Goal: Task Accomplishment & Management: Complete application form

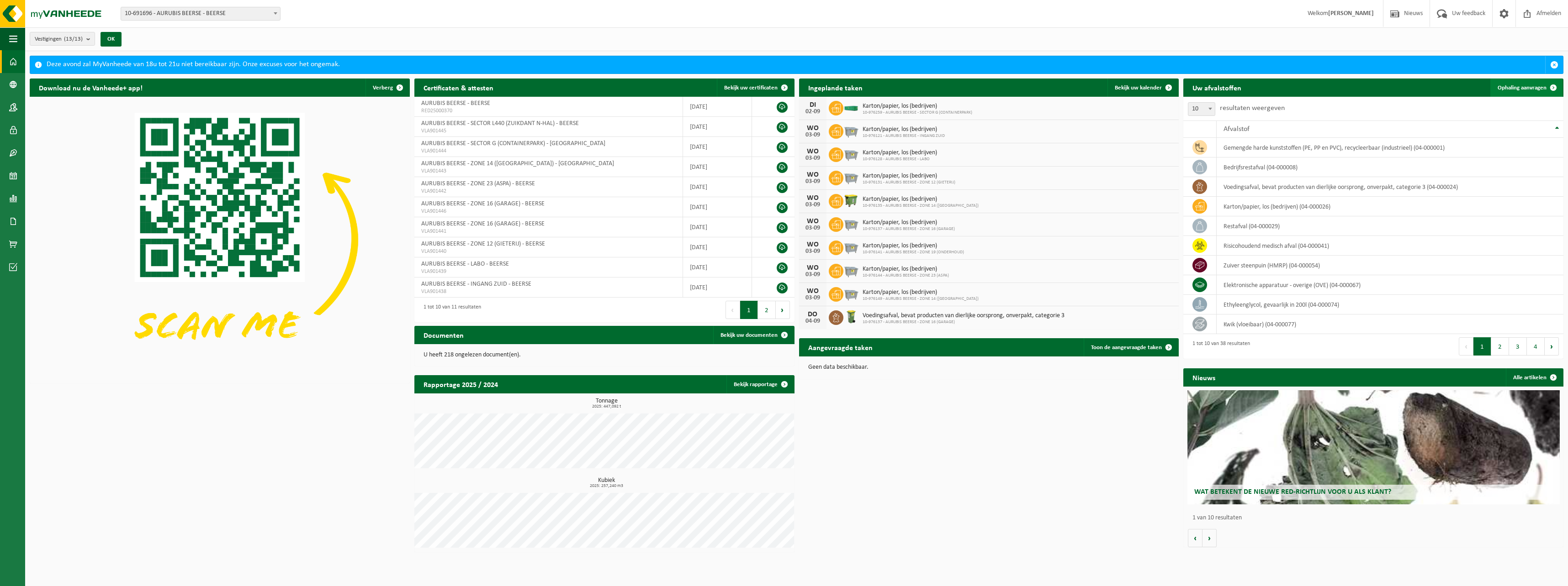
click at [1532, 82] on link "Ophaling aanvragen" at bounding box center [1526, 87] width 72 height 19
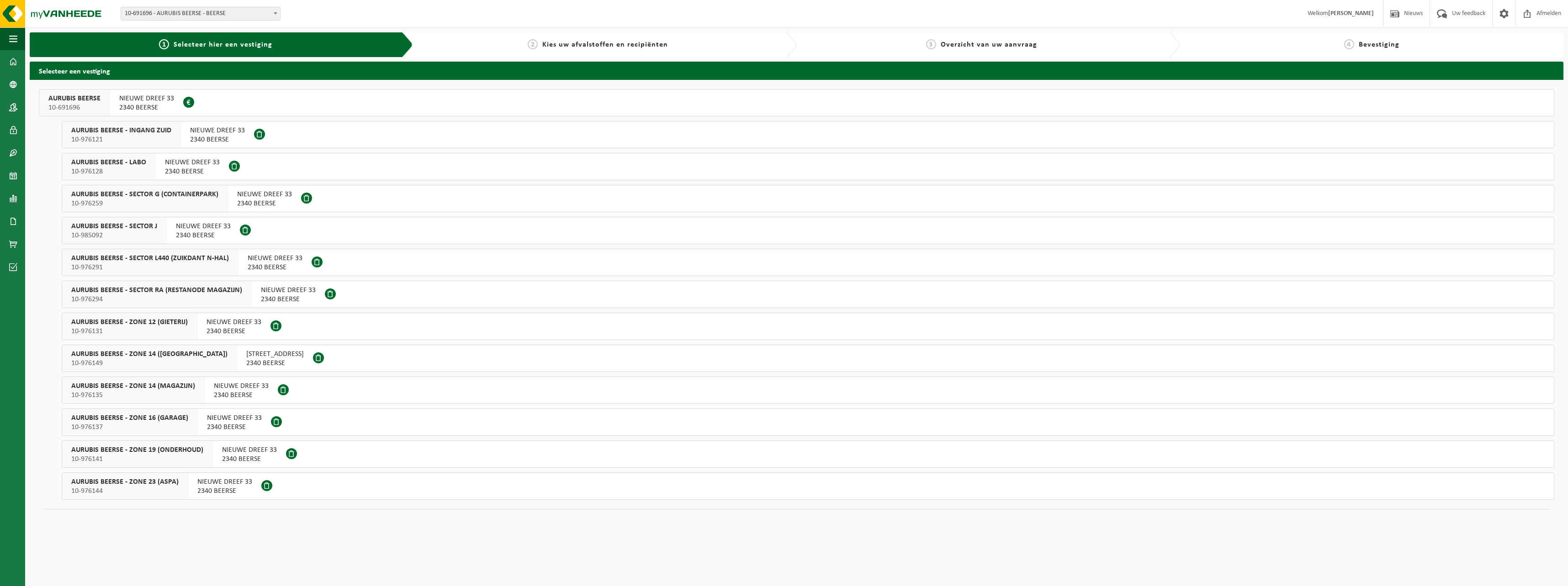
click at [110, 222] on span "AURUBIS BEERSE - SECTOR J" at bounding box center [114, 226] width 86 height 9
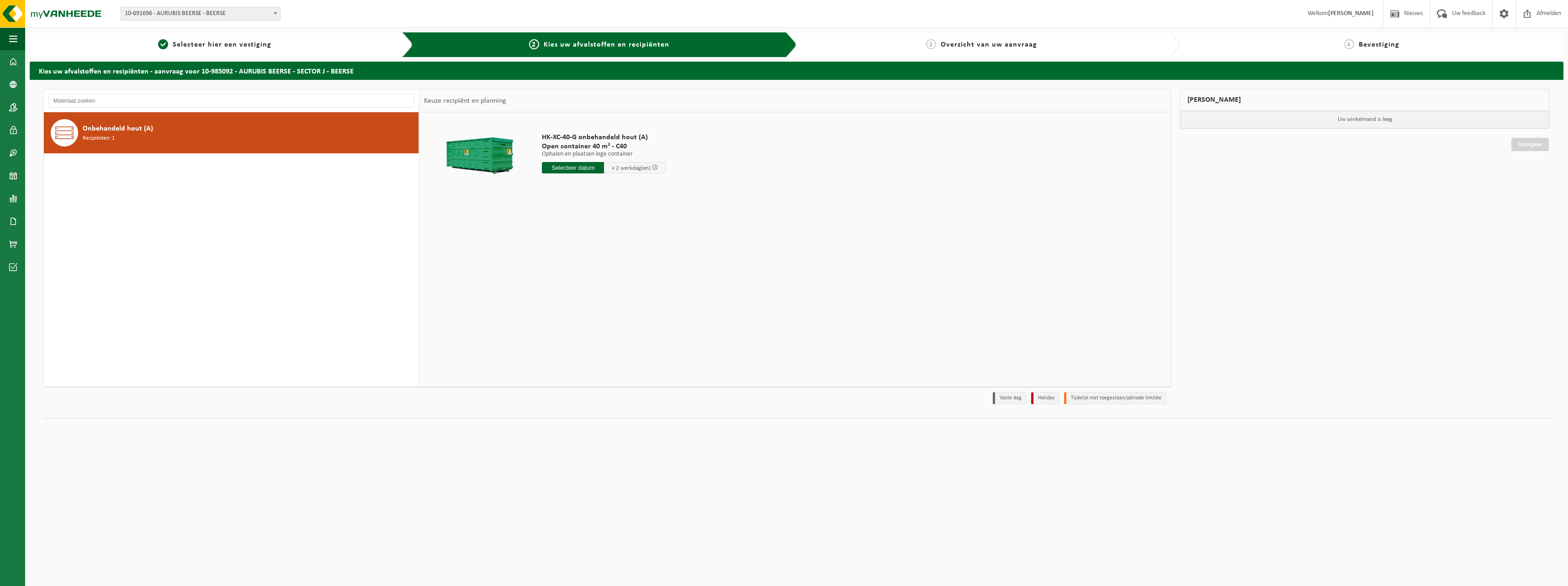
click at [586, 163] on input "text" at bounding box center [573, 168] width 62 height 12
click at [596, 221] on div "4" at bounding box center [599, 219] width 16 height 14
type input "Van 2025-09-04"
type input "2"
click at [597, 182] on input "2" at bounding box center [569, 184] width 55 height 12
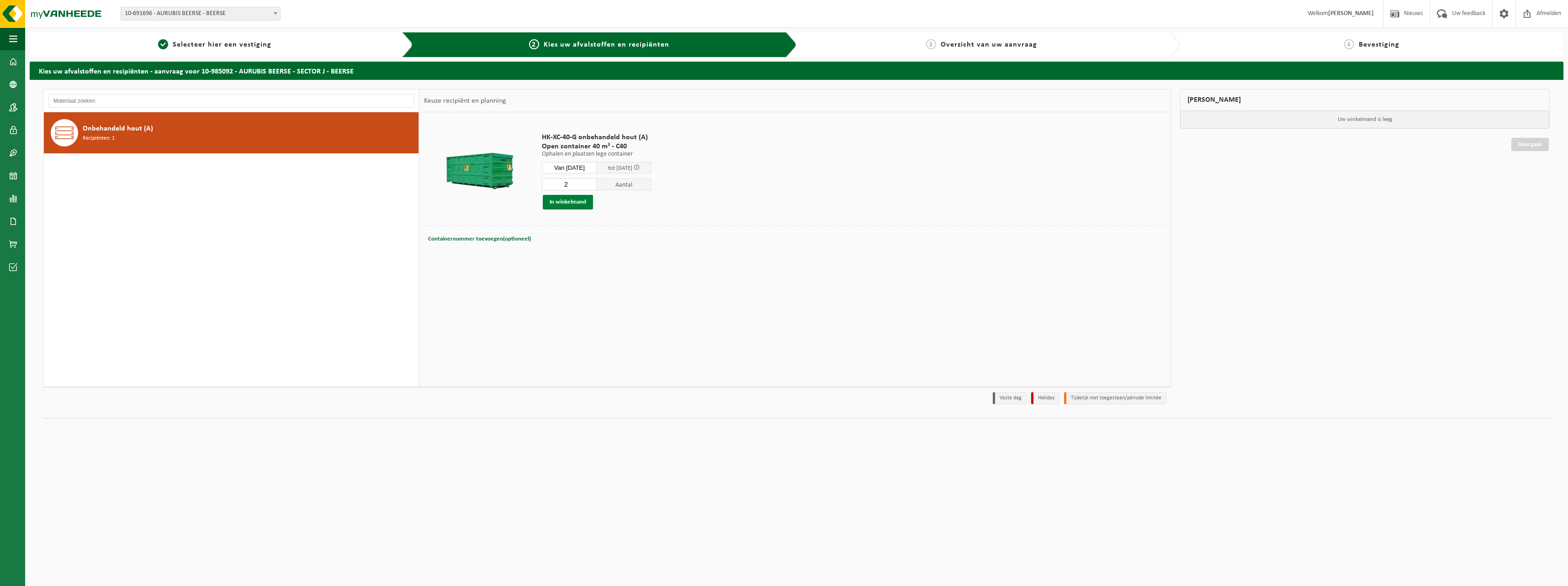
click at [578, 204] on button "In winkelmand" at bounding box center [568, 202] width 51 height 14
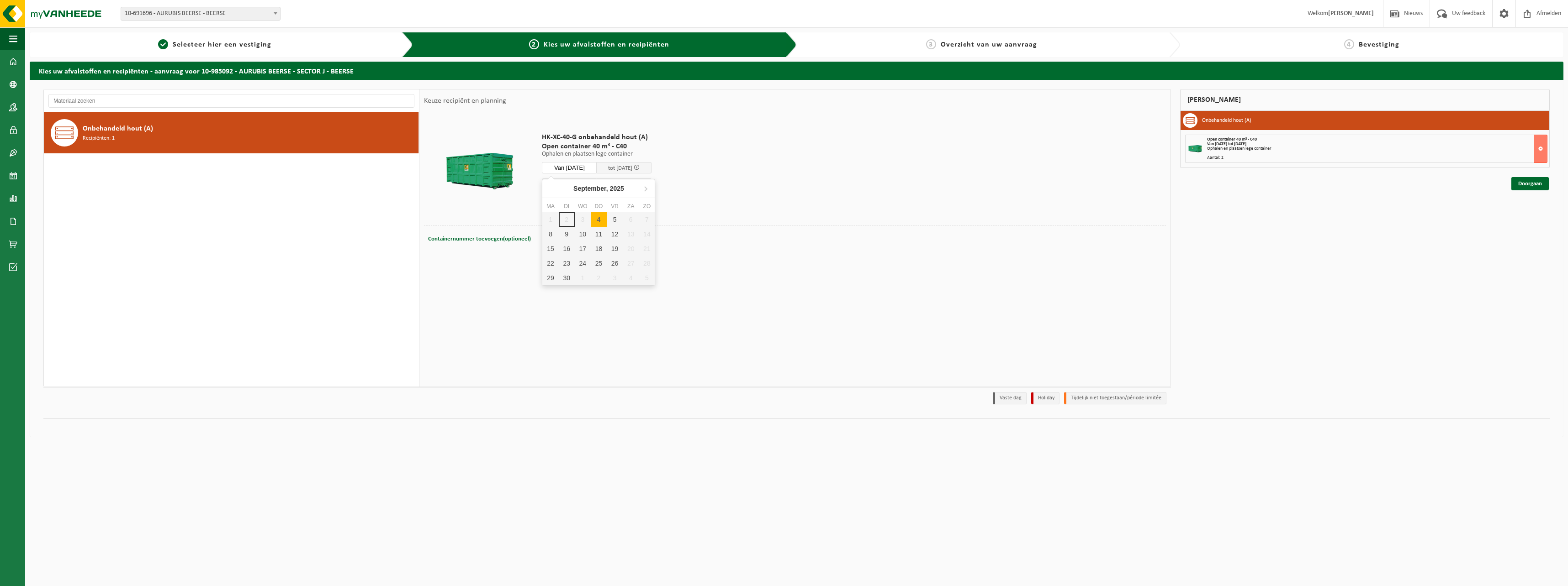
click at [591, 168] on input "Van [DATE]" at bounding box center [569, 168] width 55 height 12
click at [616, 221] on div "5" at bounding box center [615, 219] width 16 height 14
type input "Van 2025-09-05"
click at [574, 202] on button "In winkelmand" at bounding box center [568, 202] width 51 height 14
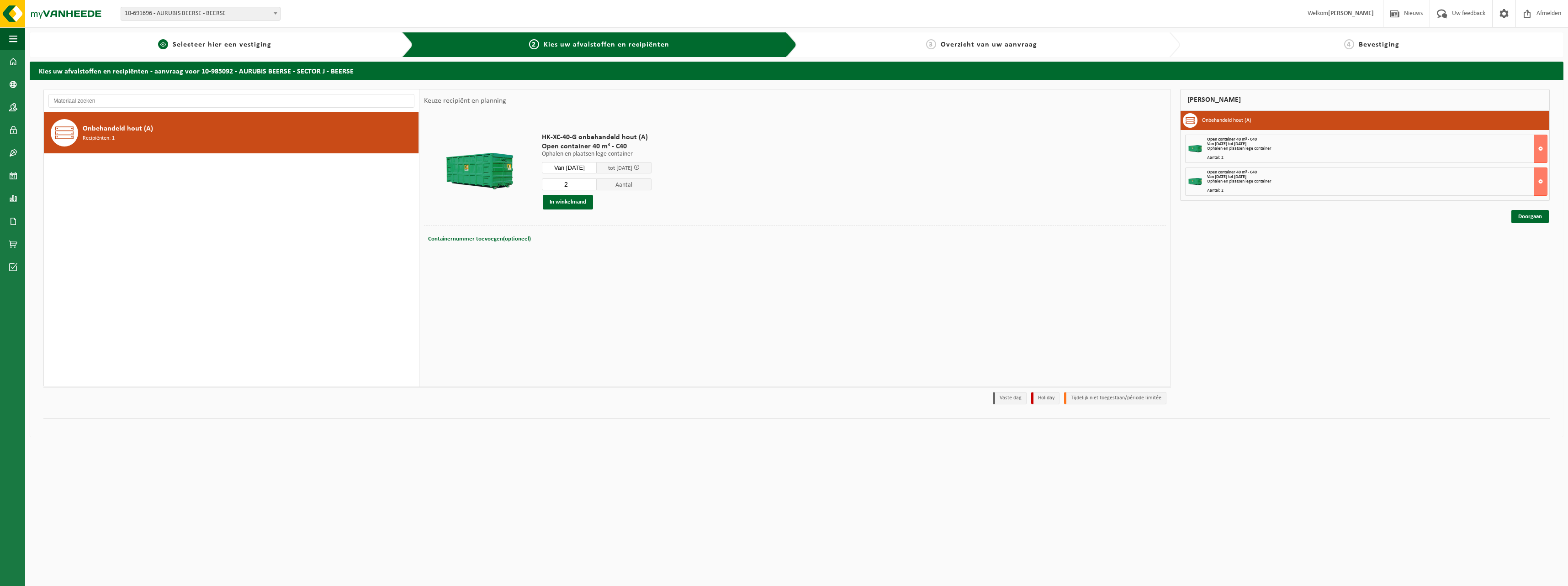
click at [312, 50] on link "1 Selecteer hier een vestiging" at bounding box center [215, 44] width 361 height 11
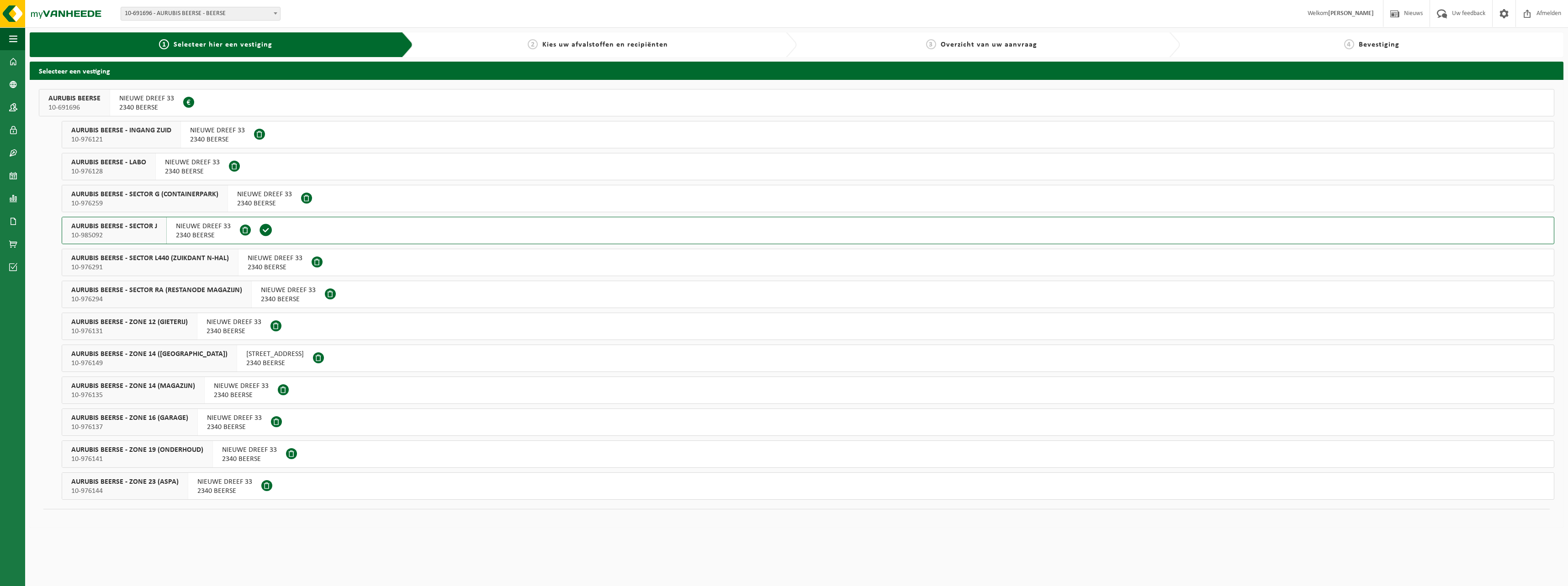
click at [201, 262] on span "AURUBIS BEERSE - SECTOR L440 (ZUIKDANT N-HAL)" at bounding box center [149, 258] width 157 height 9
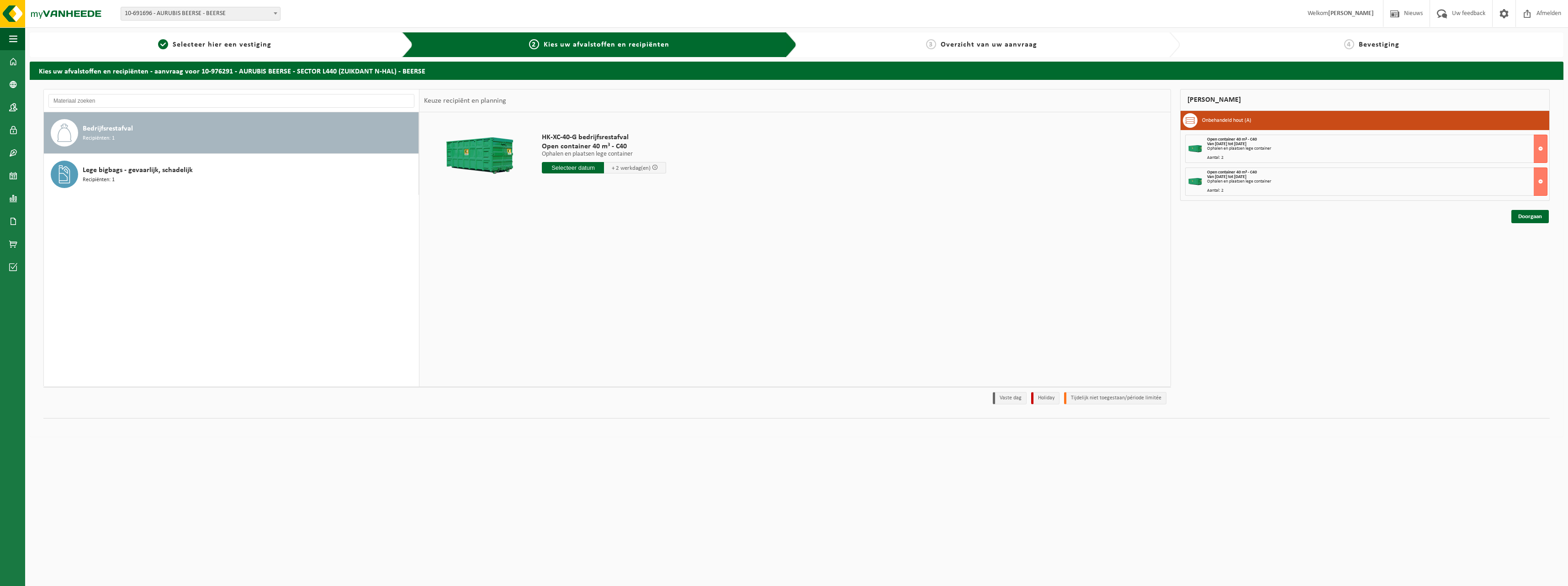
click at [583, 159] on div "HK-XC-40-G bedrijfsrestafval Open container 40 m³ - C40 Ophalen en plaatsen leg…" at bounding box center [604, 154] width 133 height 63
click at [581, 165] on input "text" at bounding box center [573, 168] width 62 height 12
click at [598, 220] on div "4" at bounding box center [599, 219] width 16 height 14
type input "Van 2025-09-04"
click at [577, 201] on button "In winkelmand" at bounding box center [568, 202] width 51 height 14
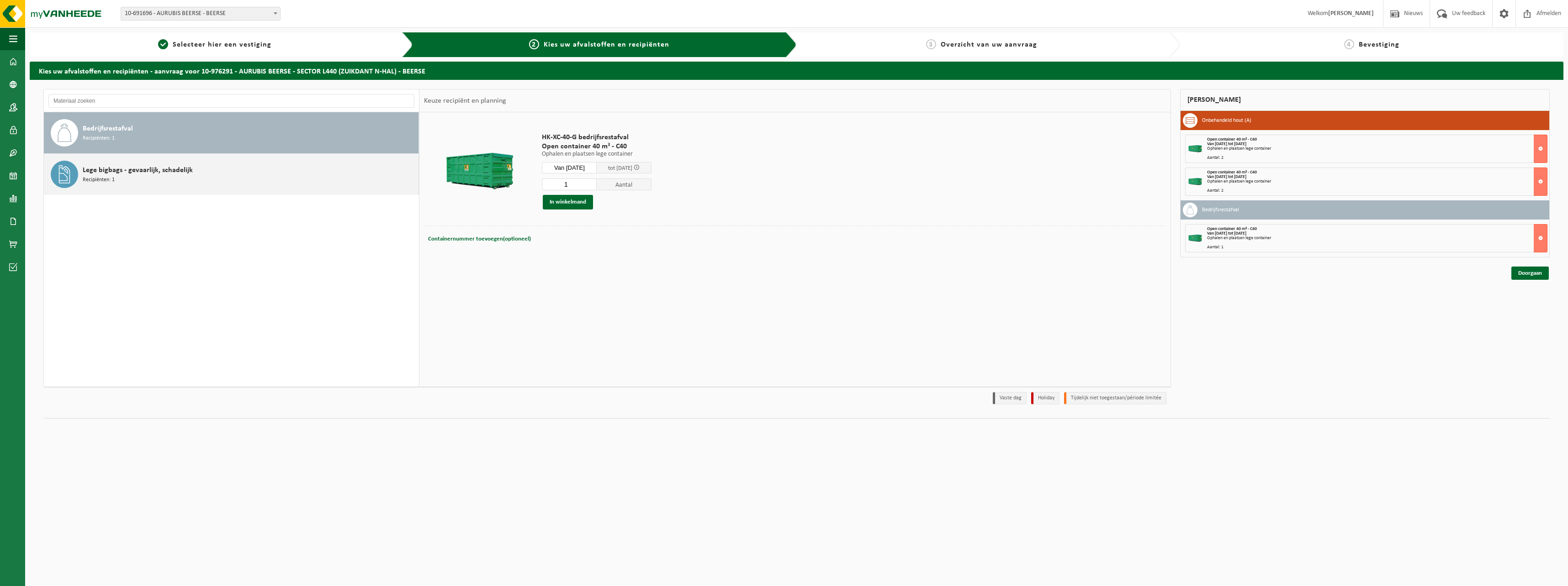
click at [103, 170] on span "Lege bigbags - gevaarlijk, schadelijk" at bounding box center [138, 170] width 110 height 11
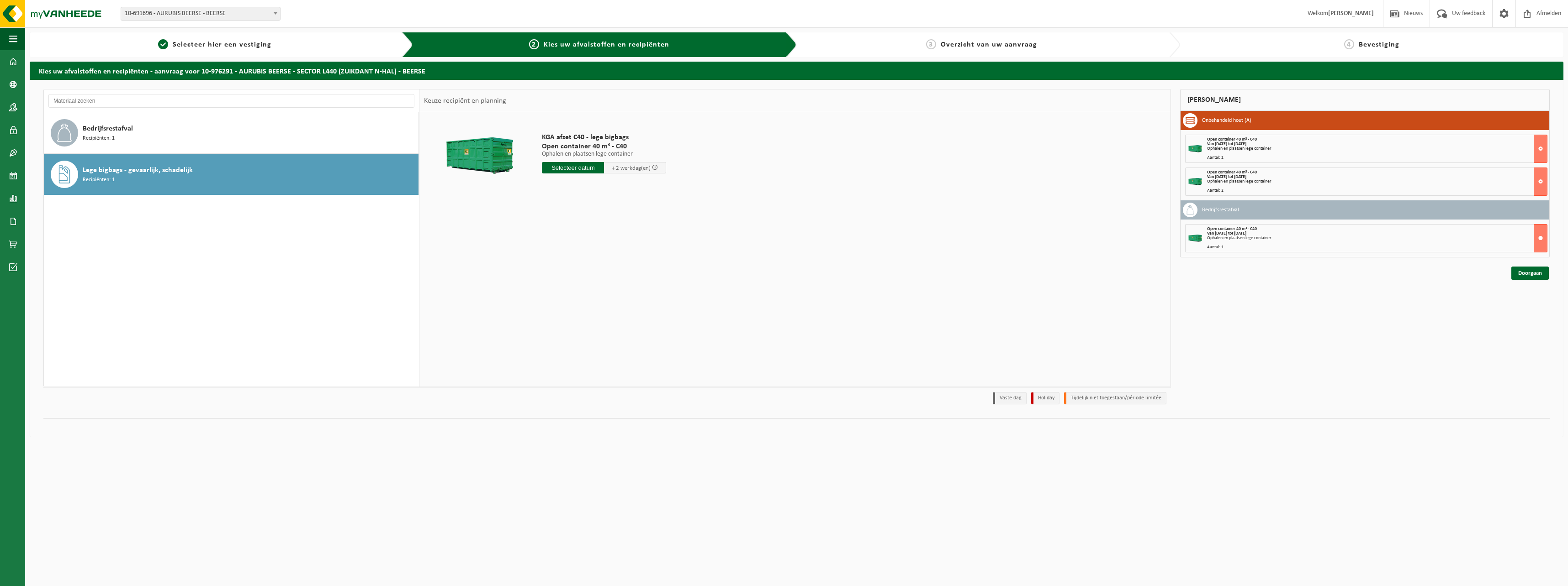
click at [596, 171] on input "text" at bounding box center [573, 168] width 62 height 12
click at [605, 215] on div "4" at bounding box center [599, 219] width 16 height 14
type input "Van 2025-09-04"
click at [571, 197] on button "In winkelmand" at bounding box center [568, 202] width 51 height 14
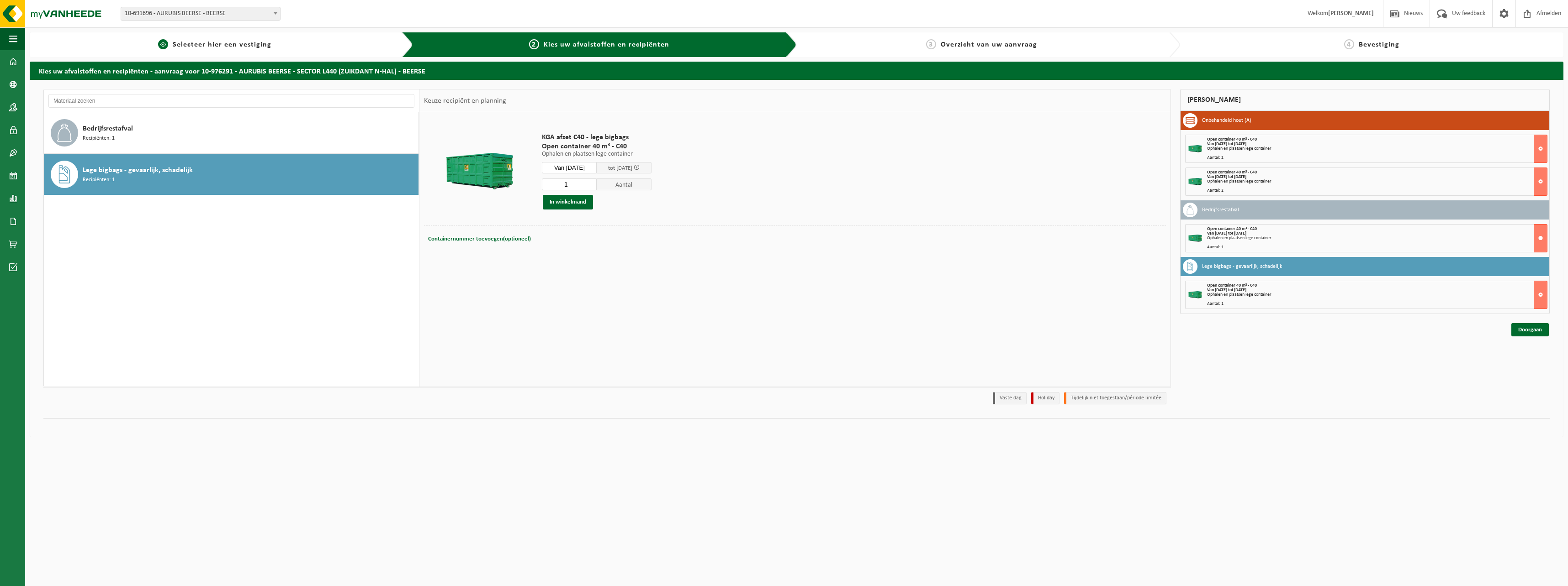
click at [253, 41] on span "Selecteer hier een vestiging" at bounding box center [221, 44] width 99 height 7
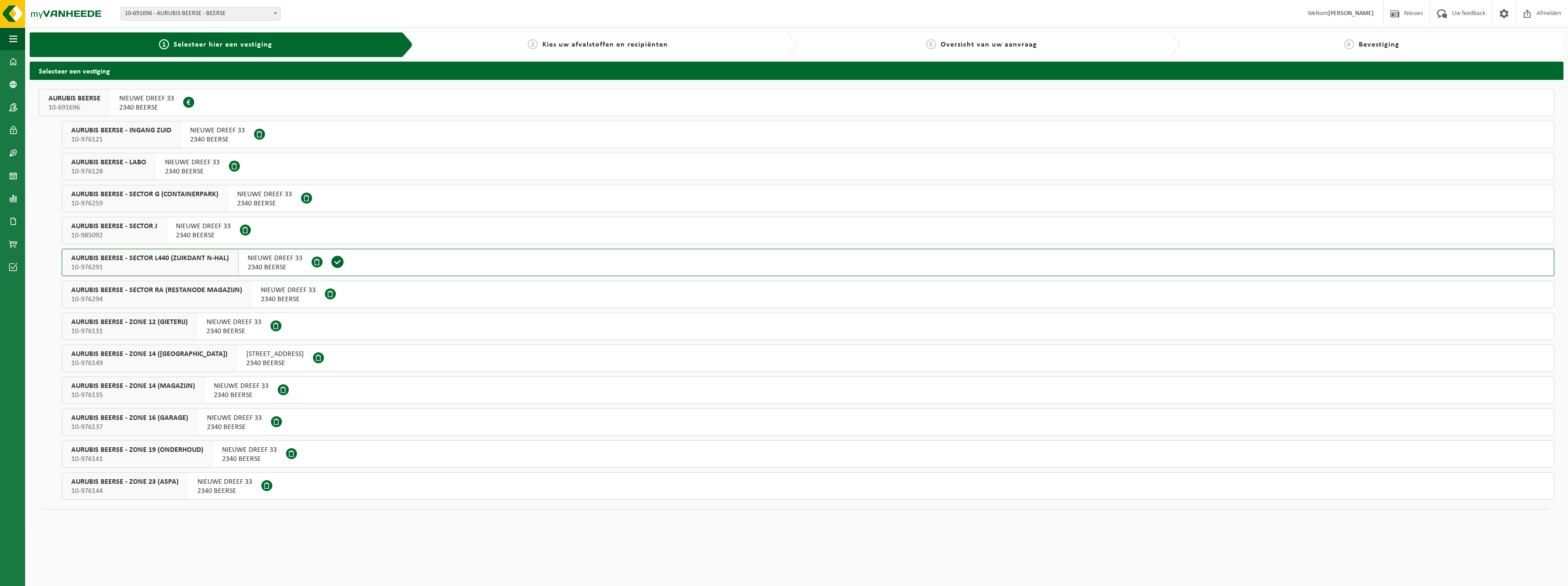
click at [195, 300] on span "10-976294" at bounding box center [156, 299] width 171 height 9
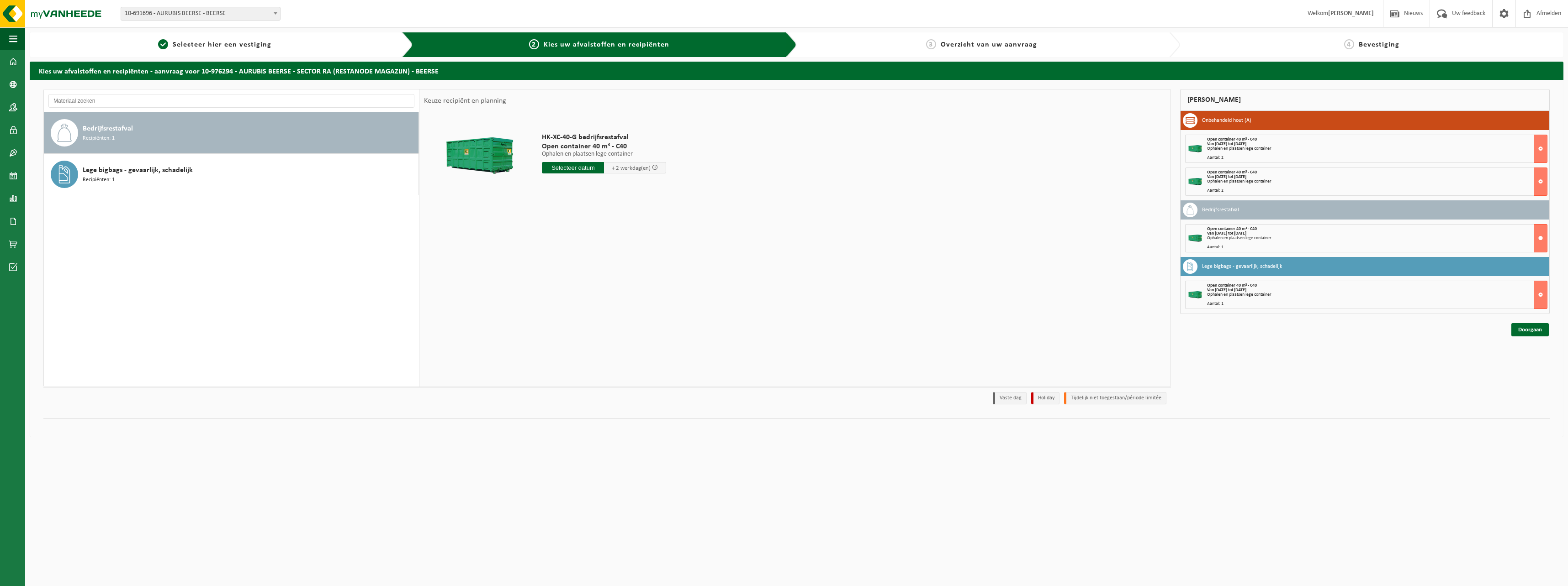
click at [567, 167] on input "text" at bounding box center [573, 168] width 62 height 12
click at [598, 224] on div "4" at bounding box center [599, 219] width 16 height 14
type input "Van 2025-09-04"
click at [562, 202] on button "In winkelmand" at bounding box center [568, 202] width 51 height 14
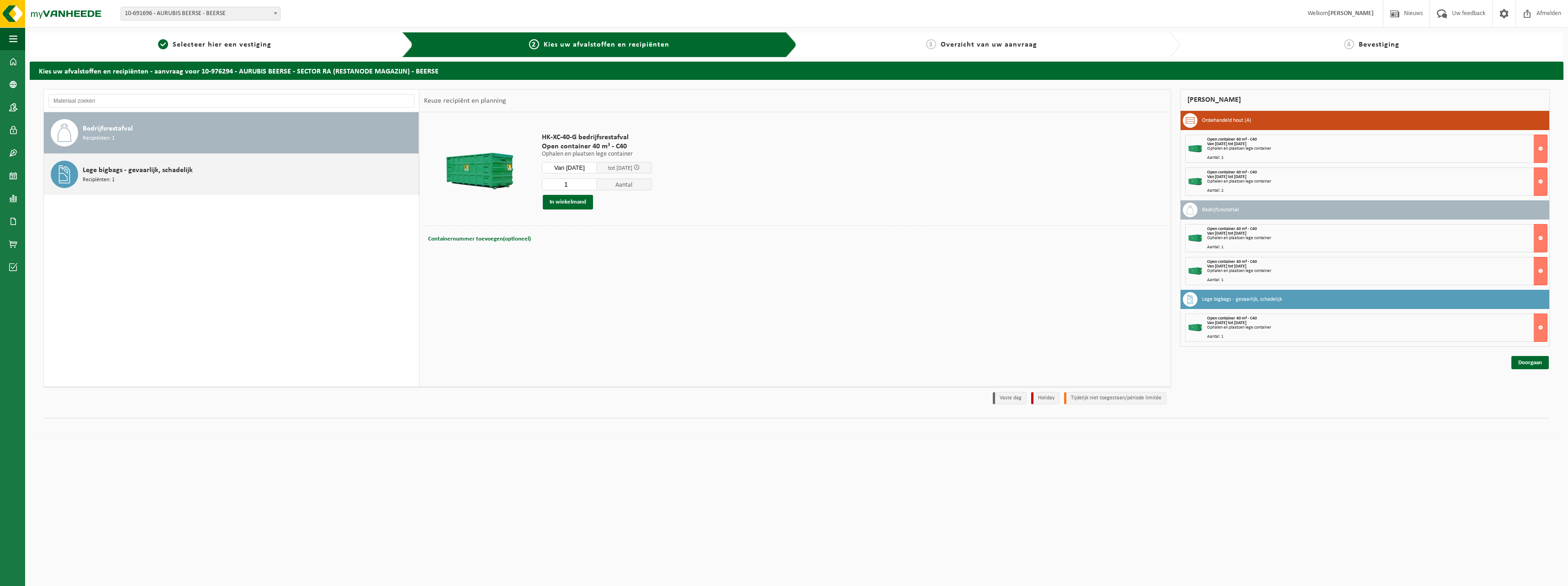
click at [126, 167] on span "Lege bigbags - gevaarlijk, schadelijk" at bounding box center [138, 170] width 110 height 11
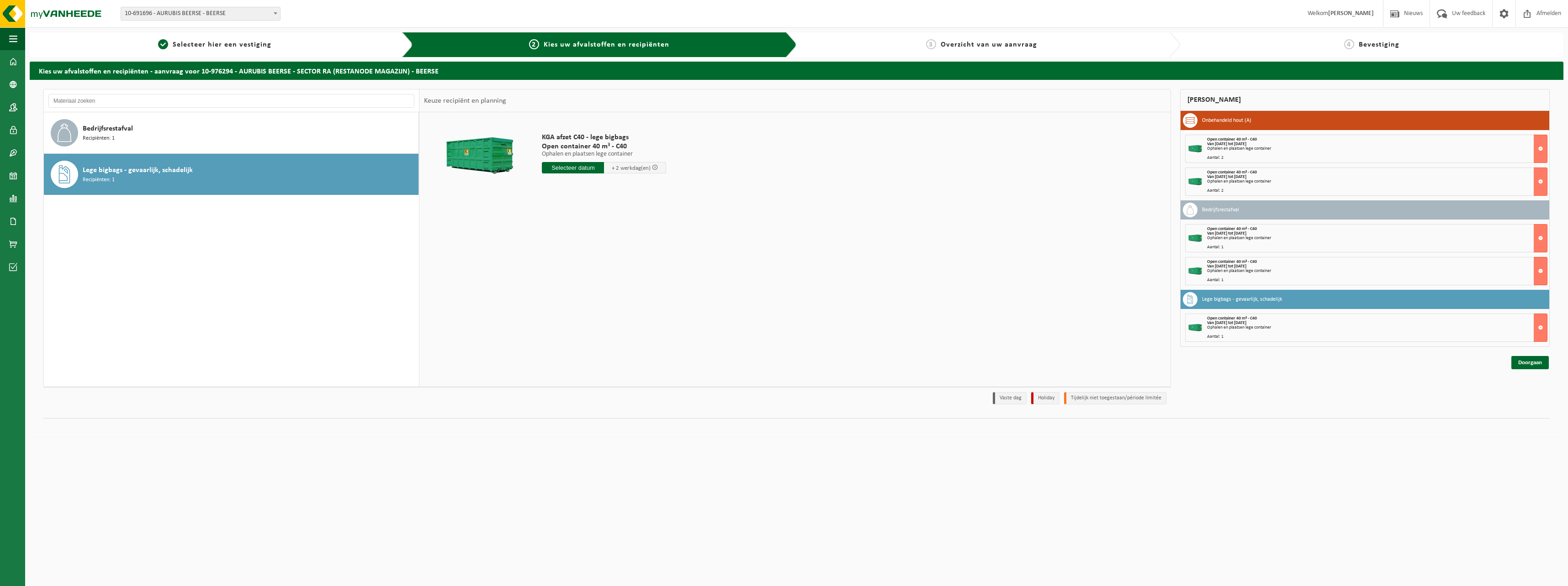
click at [580, 171] on input "text" at bounding box center [573, 168] width 62 height 12
click at [602, 219] on div "4" at bounding box center [599, 219] width 16 height 14
type input "Van 2025-09-04"
click at [579, 203] on button "In winkelmand" at bounding box center [568, 202] width 51 height 14
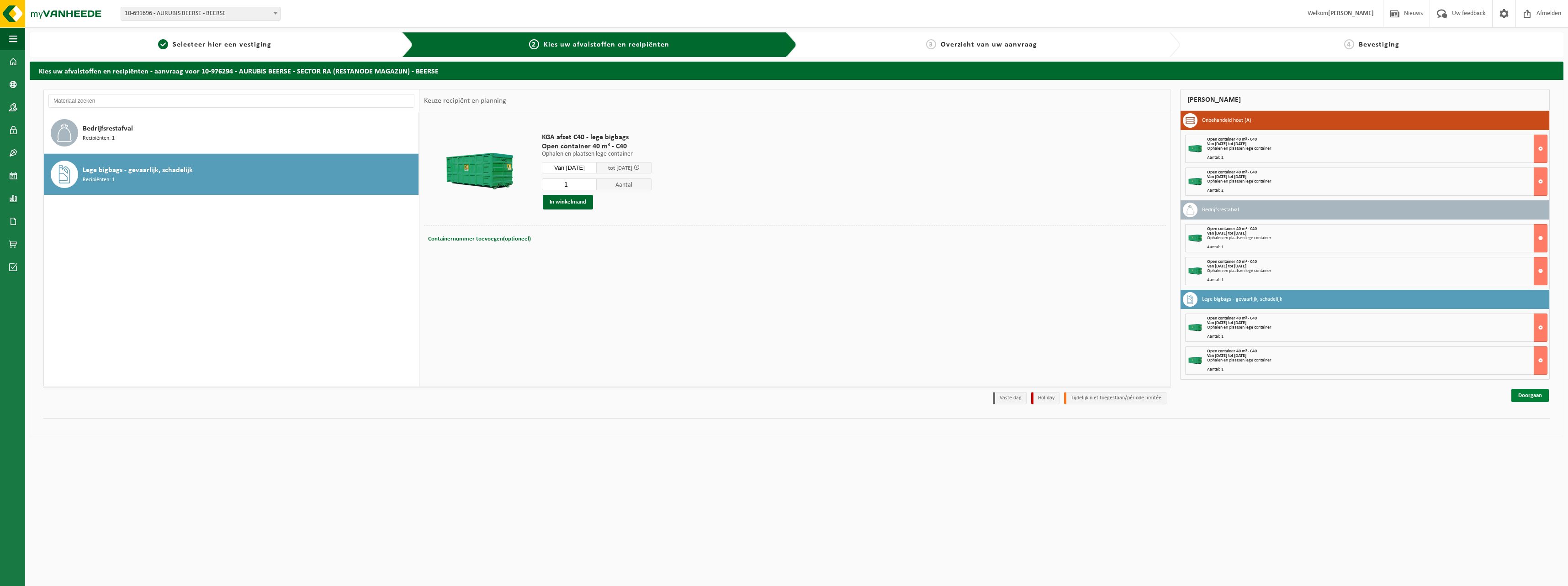
click at [1532, 400] on link "Doorgaan" at bounding box center [1530, 395] width 37 height 13
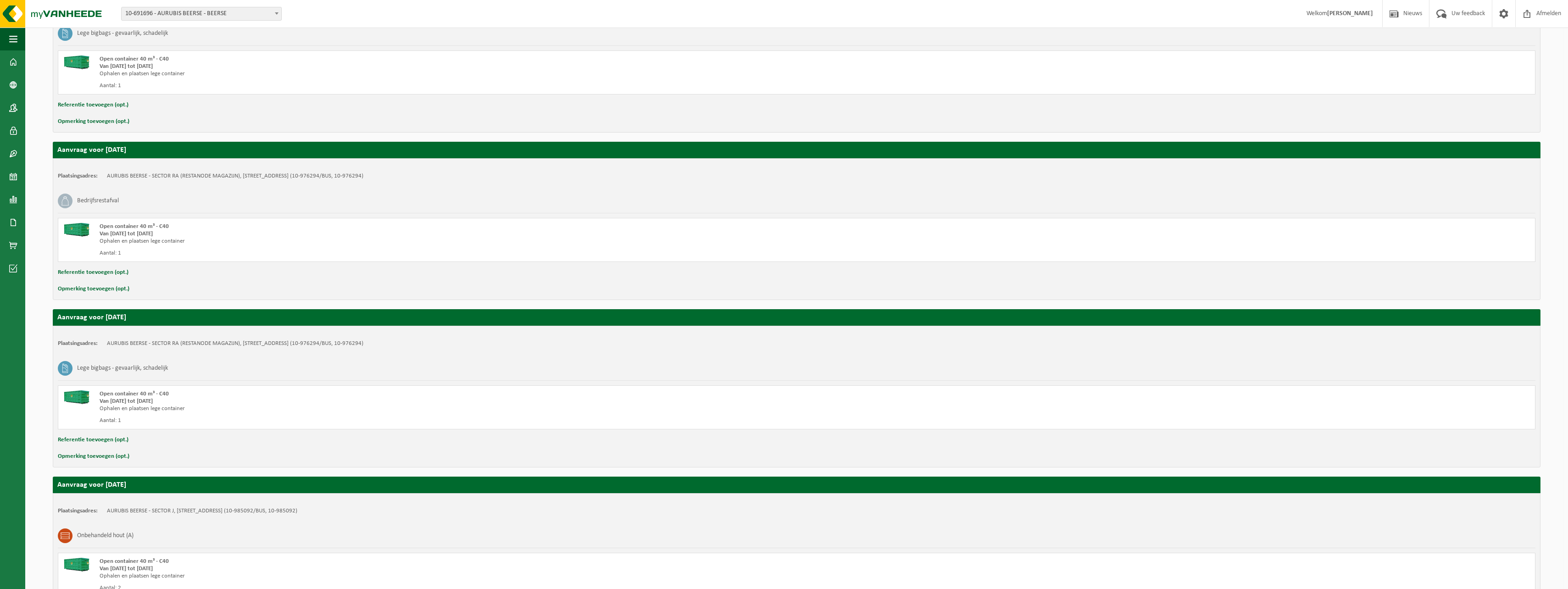
scroll to position [643, 0]
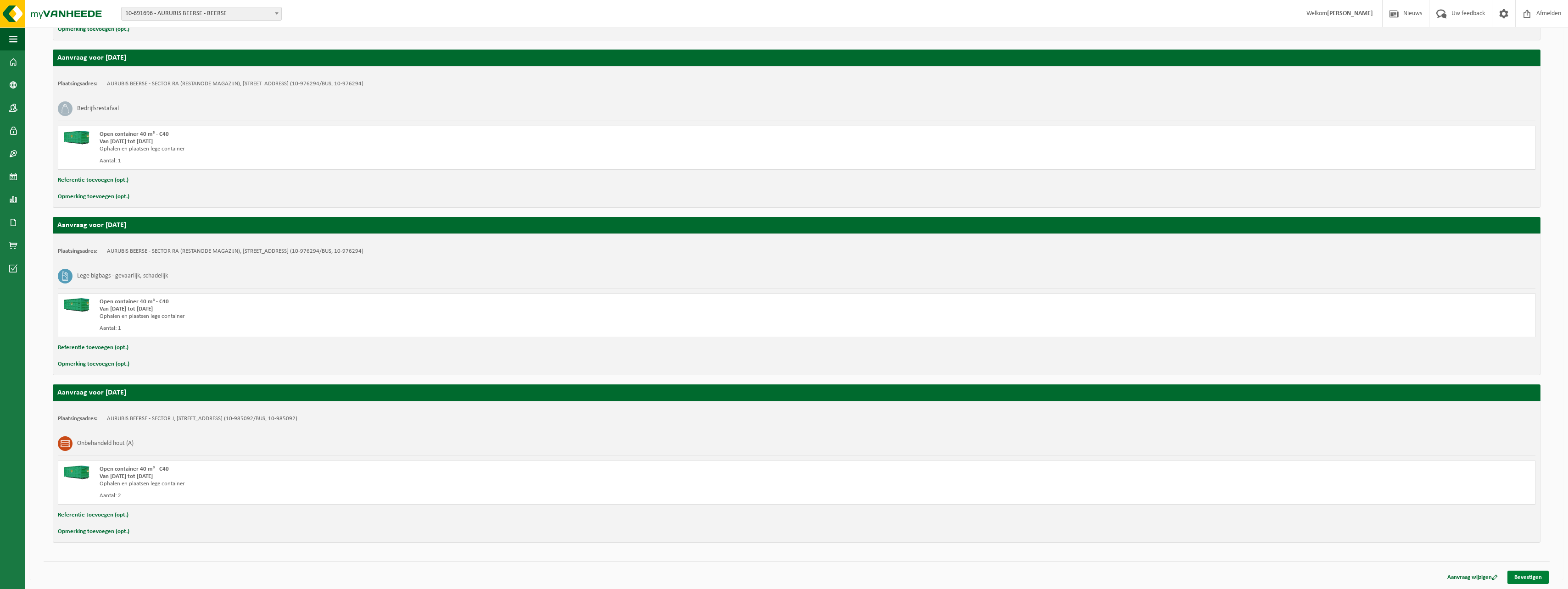
click at [1530, 577] on link "Bevestigen" at bounding box center [1528, 577] width 41 height 13
